Goal: Task Accomplishment & Management: Manage account settings

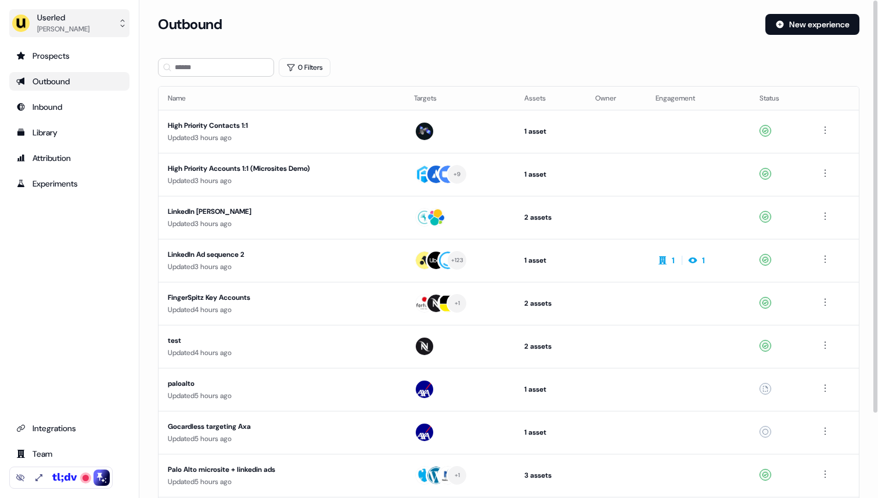
click at [107, 32] on button "Userled [PERSON_NAME]" at bounding box center [69, 23] width 120 height 28
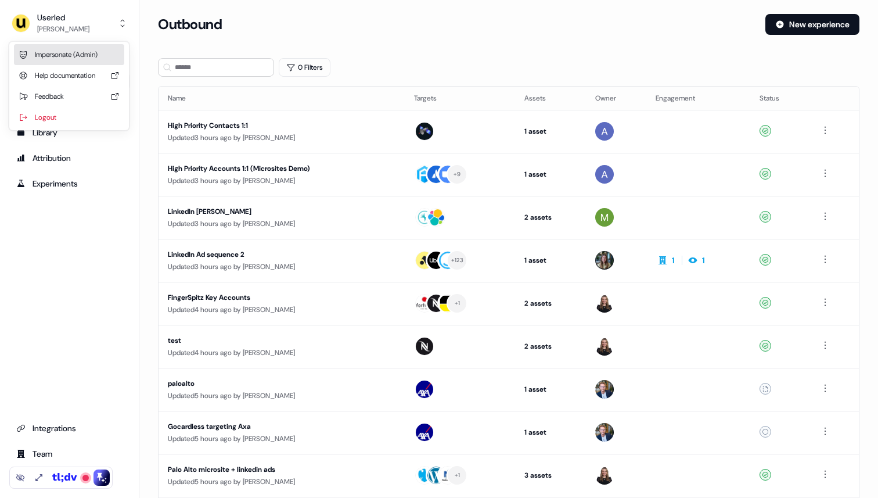
click at [96, 50] on div "Impersonate (Admin)" at bounding box center [69, 54] width 110 height 21
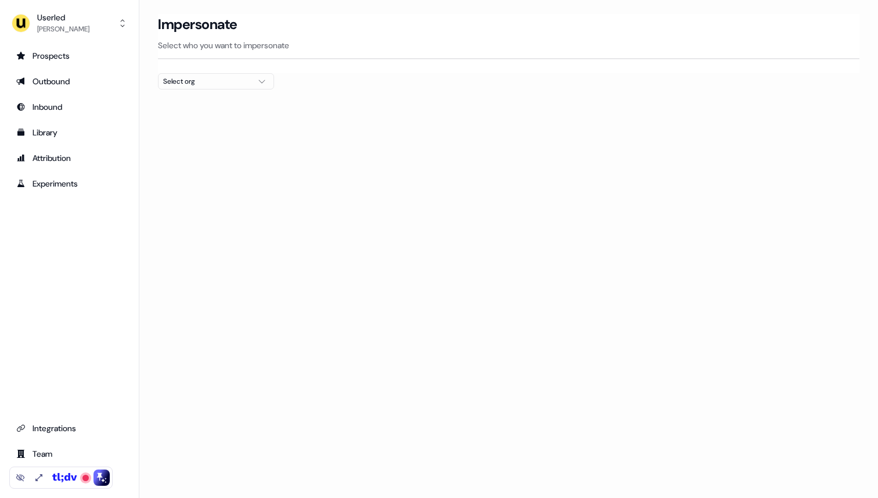
click at [195, 80] on div "Select org" at bounding box center [206, 82] width 87 height 12
type input "****"
click at [192, 124] on div "PartnerVista" at bounding box center [216, 123] width 115 height 19
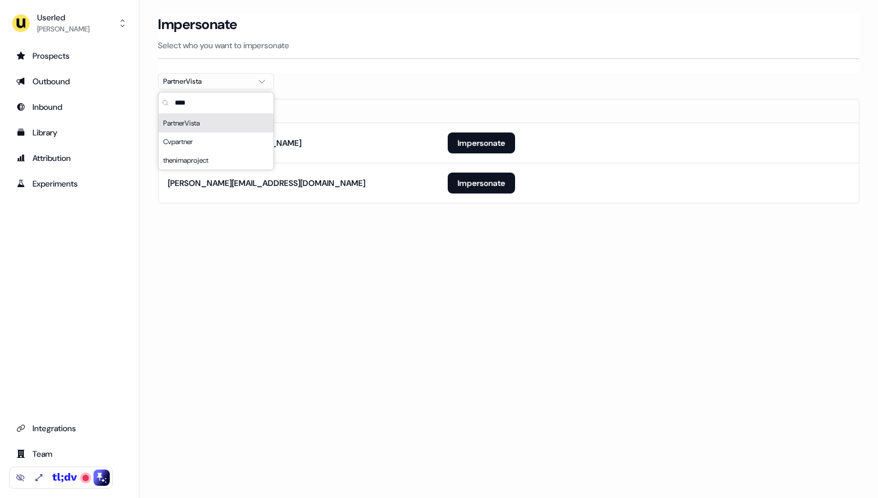
click at [381, 76] on section "Loading... Impersonate Select who you want to impersonate PartnerVista Email [E…" at bounding box center [508, 125] width 739 height 222
click at [481, 182] on button "Impersonate" at bounding box center [481, 183] width 67 height 21
